Goal: Share content

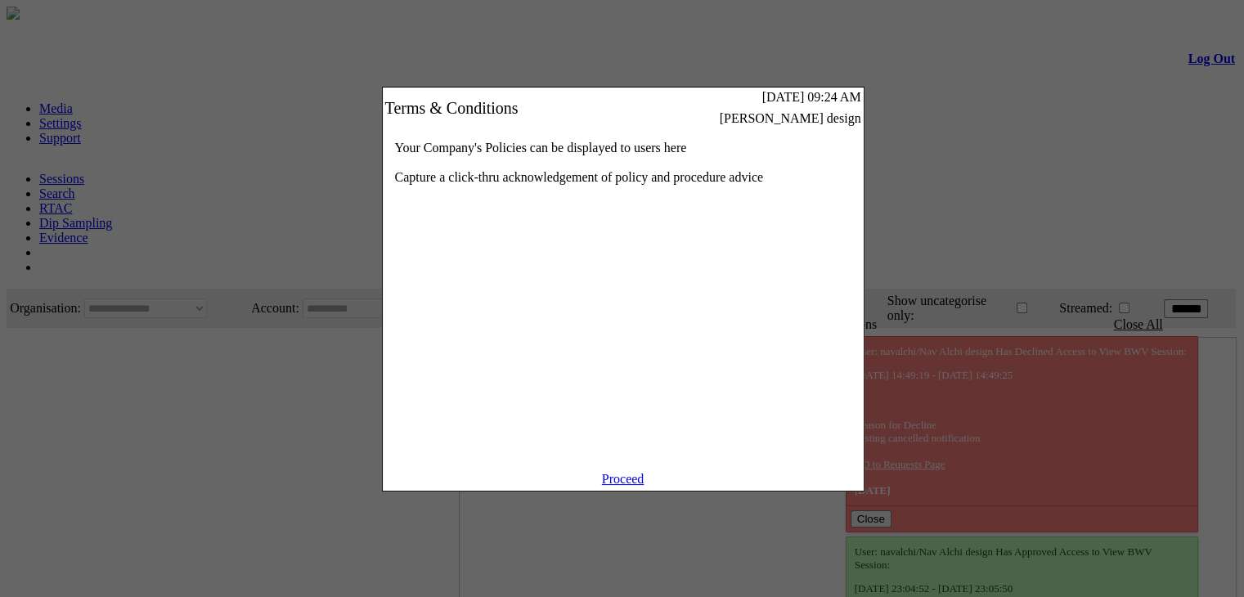
click at [625, 486] on link "Proceed" at bounding box center [623, 479] width 43 height 14
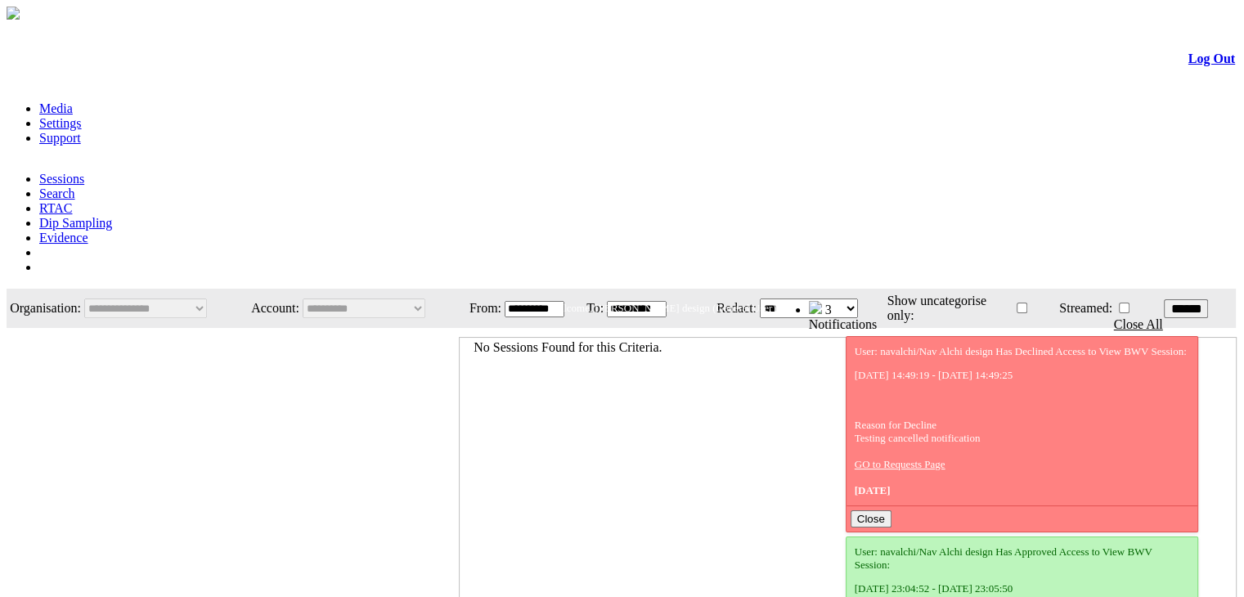
click at [88, 231] on link "Evidence" at bounding box center [63, 238] width 49 height 14
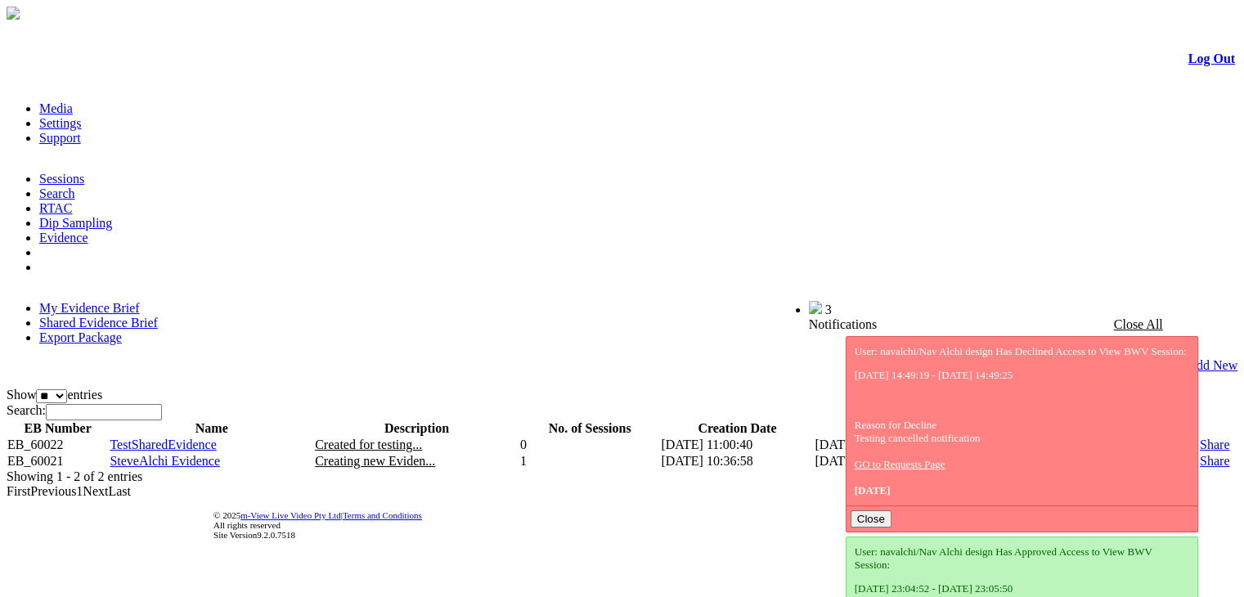
click at [1199, 454] on link "Share" at bounding box center [1213, 461] width 29 height 14
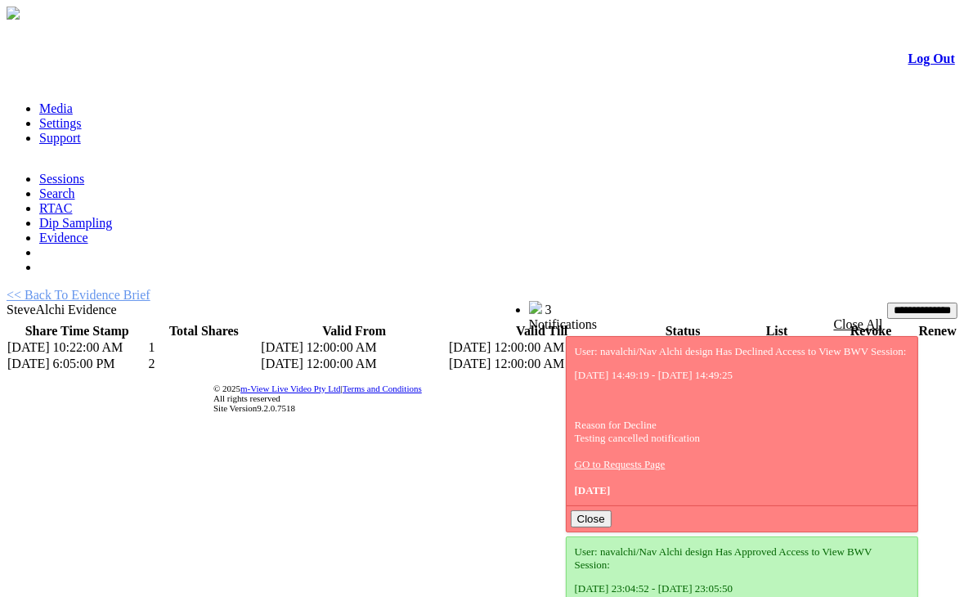
click at [88, 231] on link "Evidence" at bounding box center [63, 238] width 49 height 14
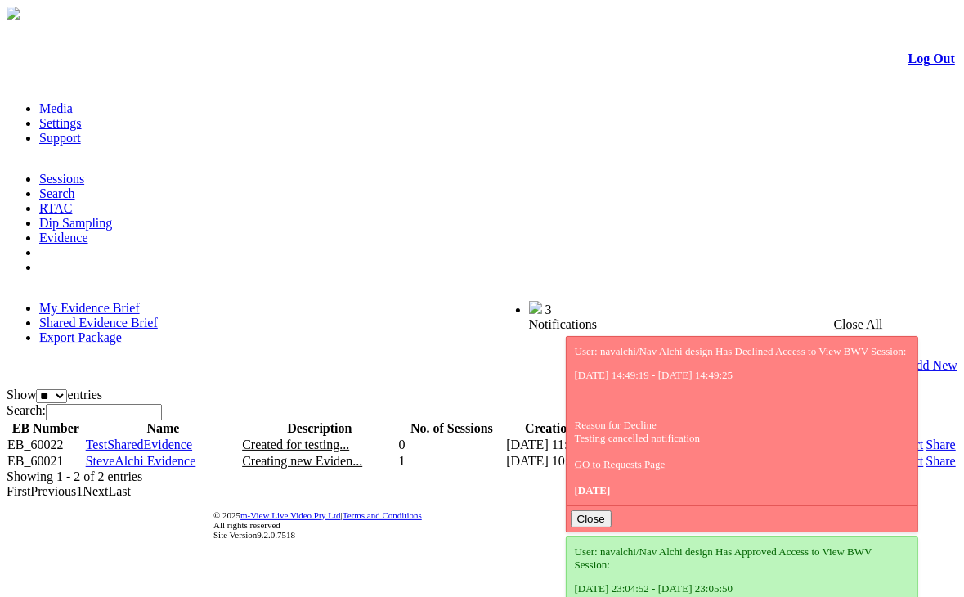
click at [926, 454] on link "Share" at bounding box center [940, 461] width 29 height 14
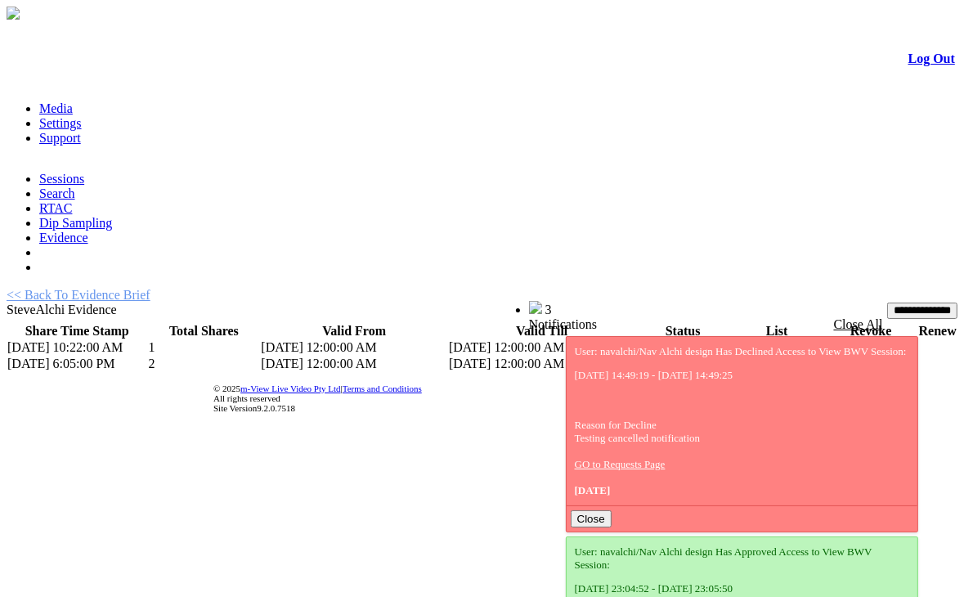
click at [731, 356] on link "List" at bounding box center [741, 363] width 20 height 14
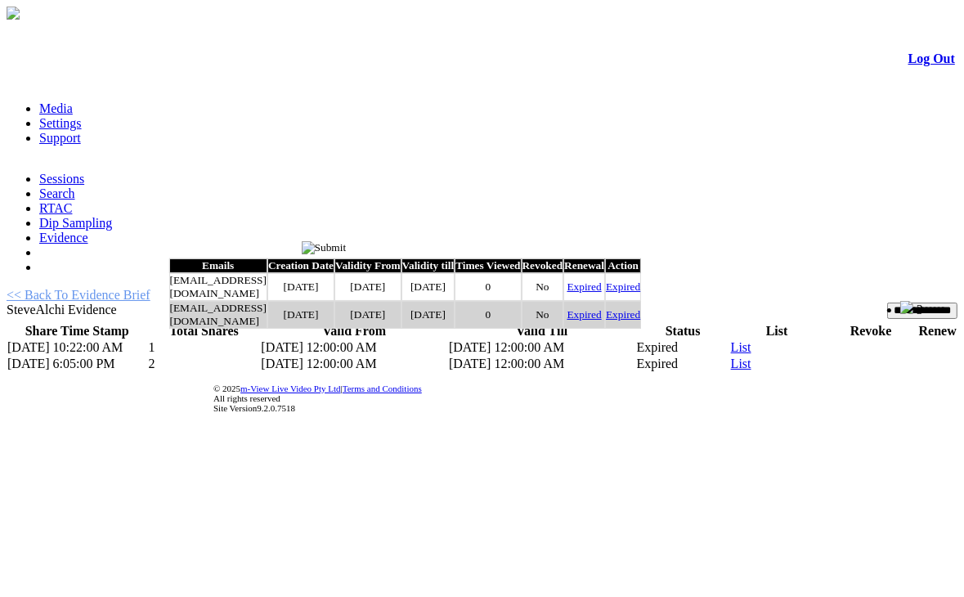
click at [347, 253] on input "image" at bounding box center [324, 247] width 45 height 13
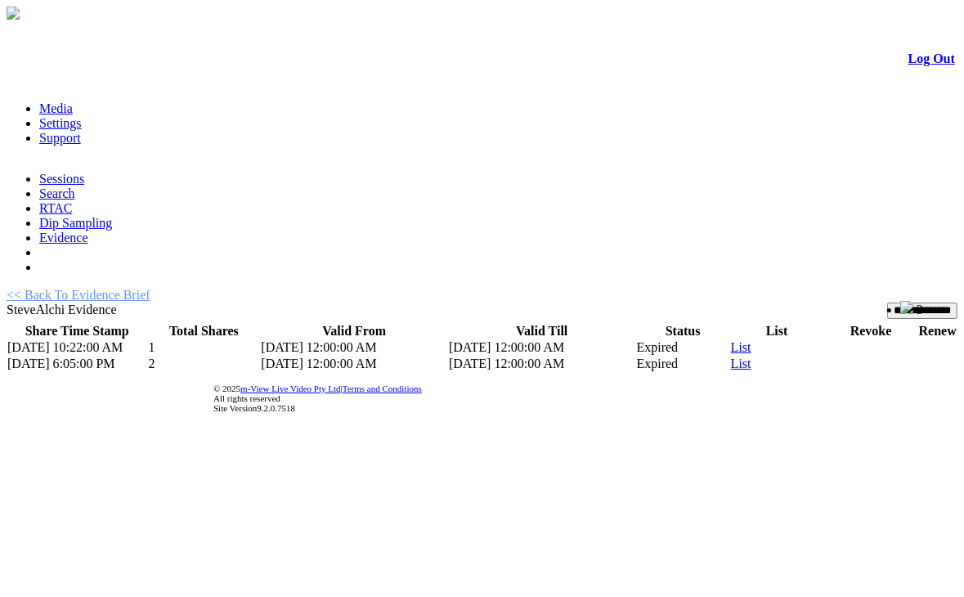
click at [909, 65] on link "Log Out" at bounding box center [931, 59] width 47 height 14
